Goal: Task Accomplishment & Management: Complete application form

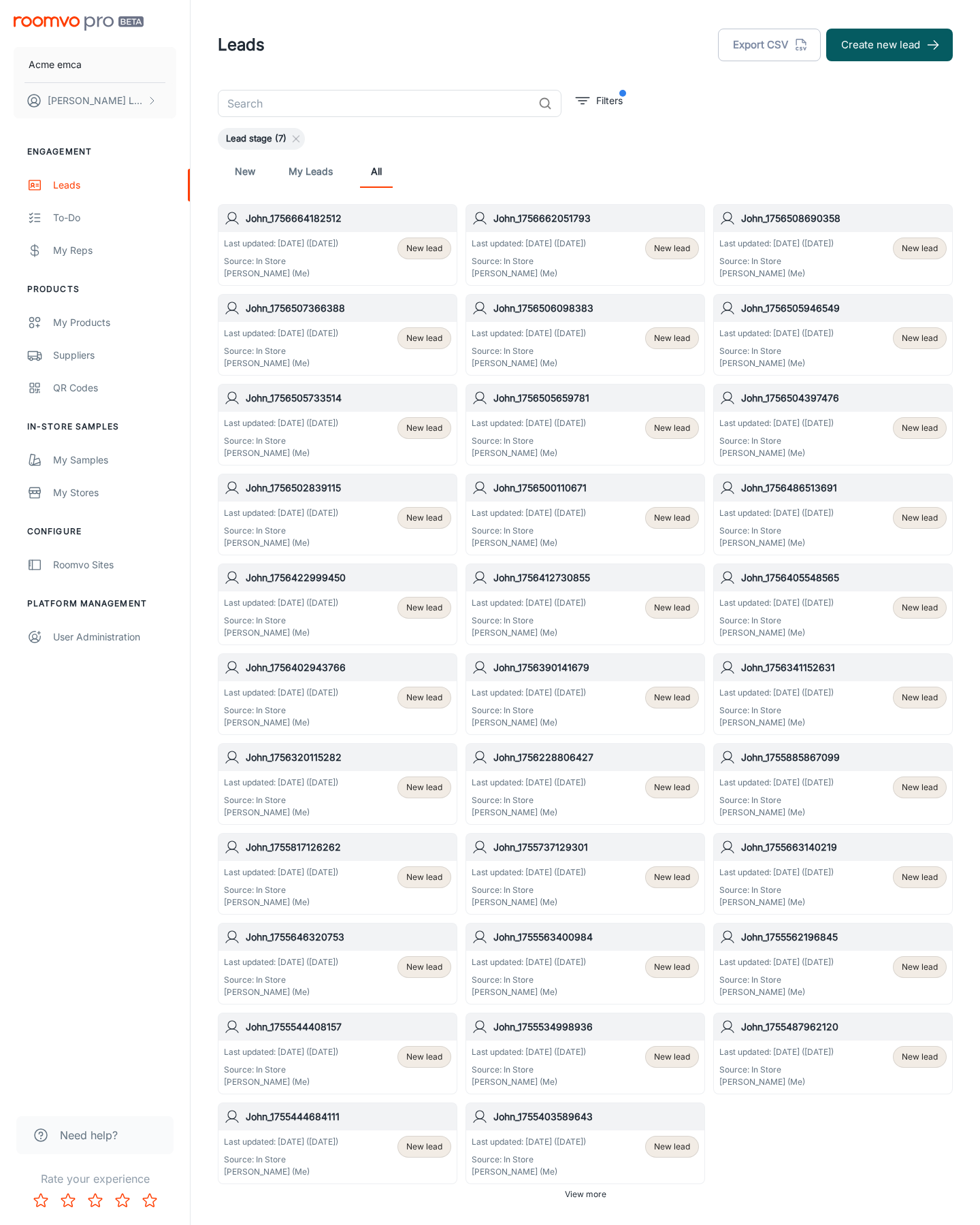
click at [889, 45] on button "Create new lead" at bounding box center [889, 45] width 127 height 33
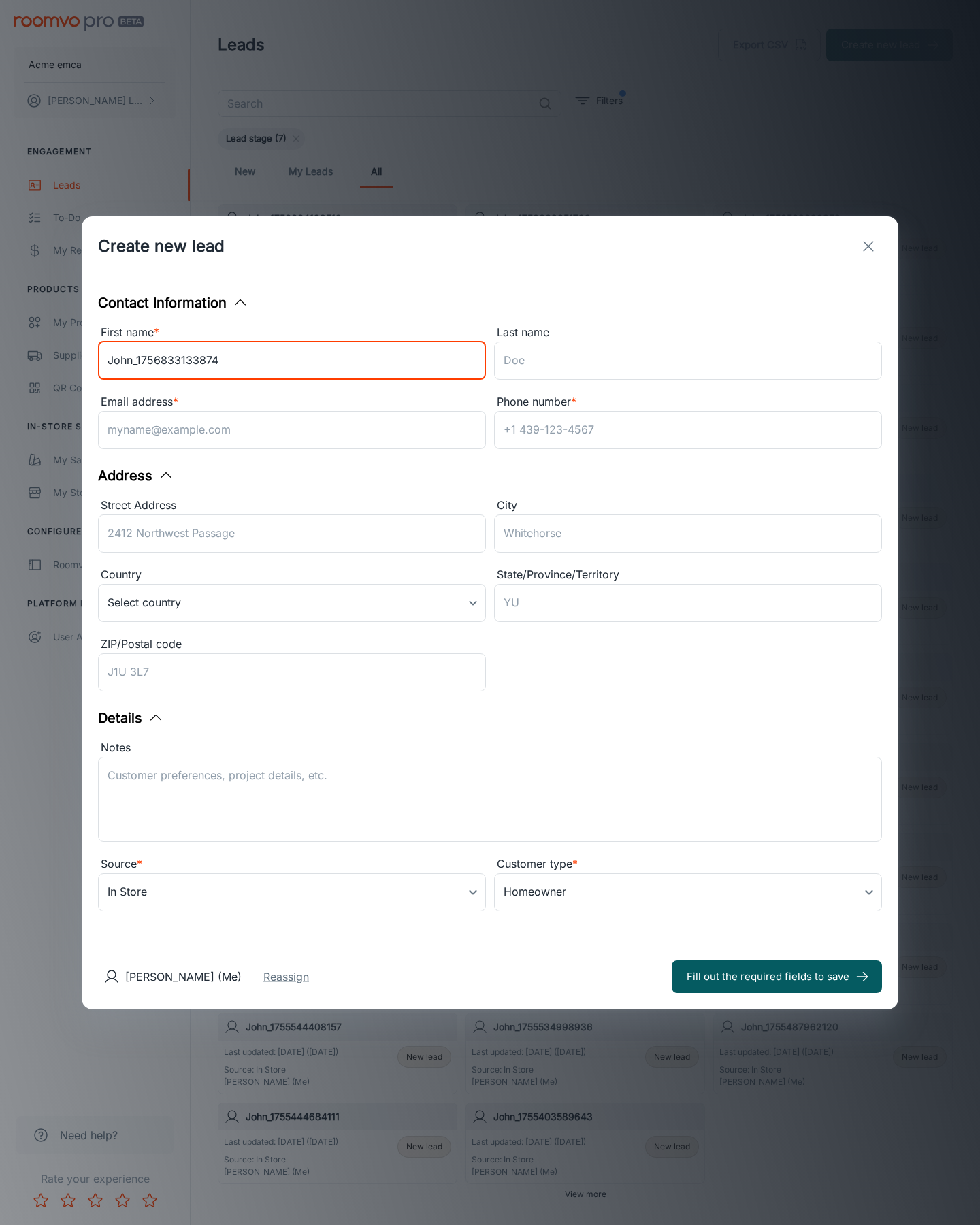
type input "John_1756833133874"
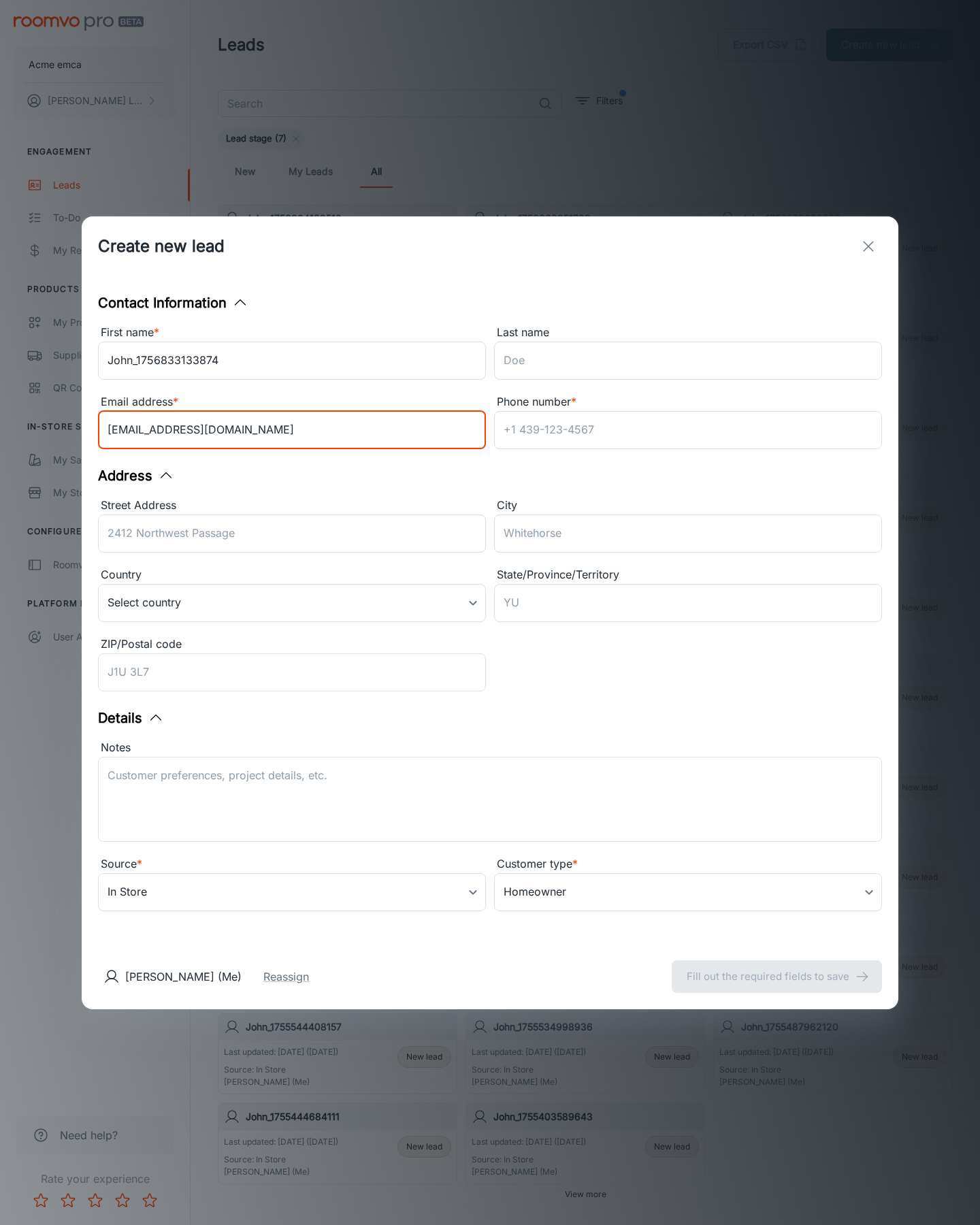
type input "[EMAIL_ADDRESS][DOMAIN_NAME]"
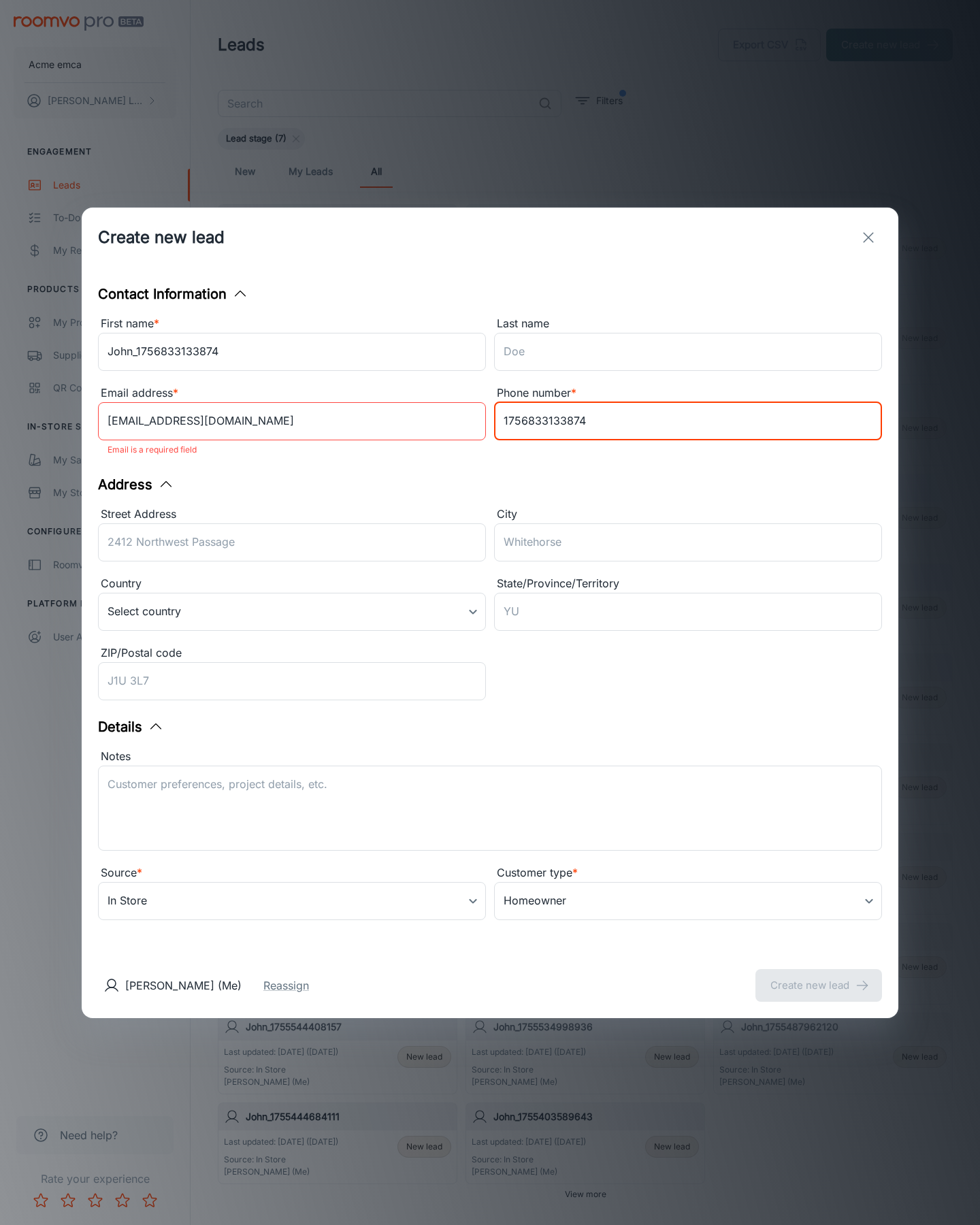
type input "1756833133874"
click at [819, 976] on button "Create new lead" at bounding box center [819, 985] width 127 height 33
